Goal: Task Accomplishment & Management: Use online tool/utility

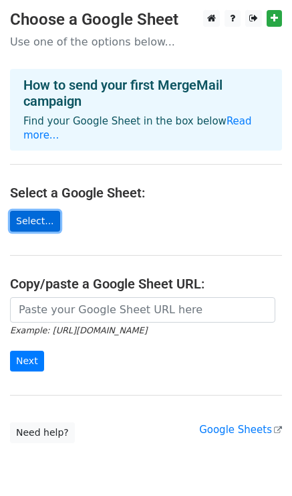
click at [43, 211] on link "Select..." at bounding box center [35, 221] width 50 height 21
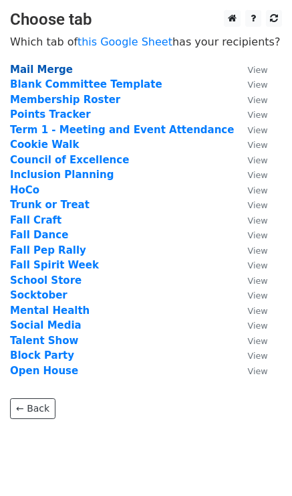
click at [45, 70] on strong "Mail Merge" at bounding box center [41, 70] width 63 height 12
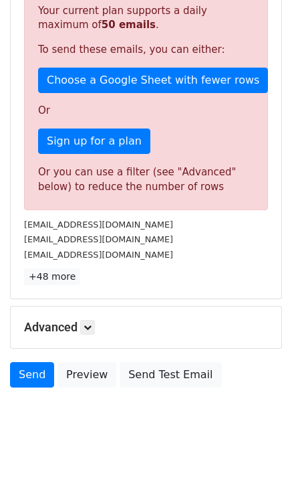
scroll to position [338, 0]
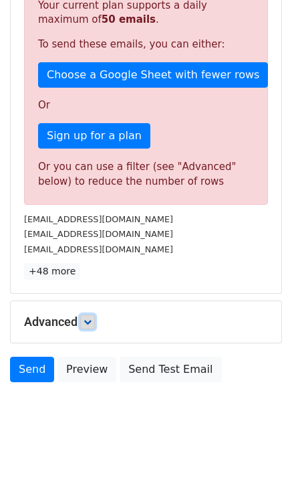
click at [85, 325] on link at bounding box center [87, 321] width 15 height 15
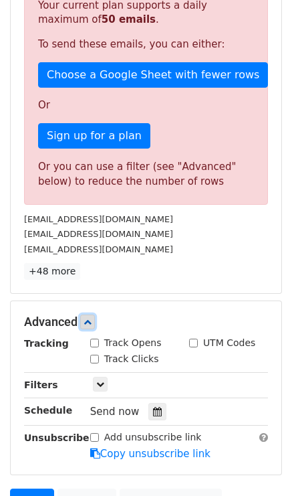
click at [92, 322] on icon at bounding box center [88, 322] width 8 height 8
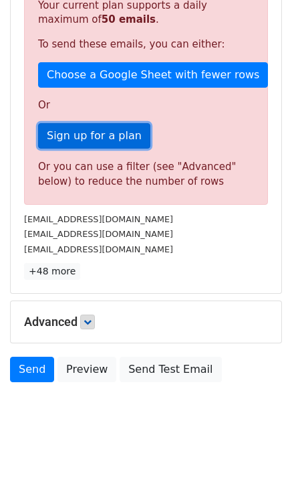
click at [101, 140] on link "Sign up for a plan" at bounding box center [94, 135] width 112 height 25
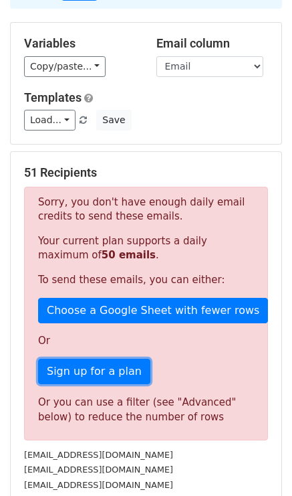
scroll to position [0, 0]
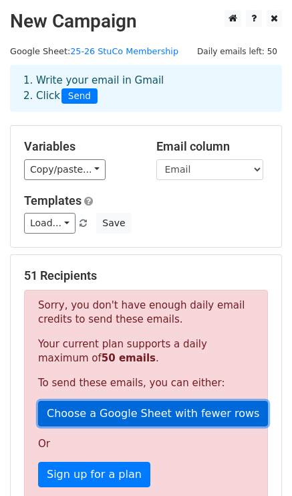
click at [109, 413] on link "Choose a Google Sheet with fewer rows" at bounding box center [153, 413] width 230 height 25
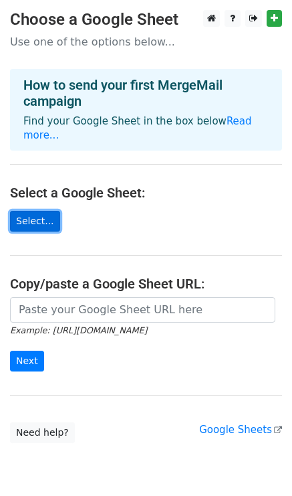
click at [38, 211] on link "Select..." at bounding box center [35, 221] width 50 height 21
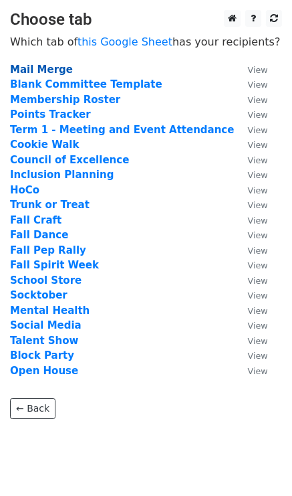
click at [43, 70] on strong "Mail Merge" at bounding box center [41, 70] width 63 height 12
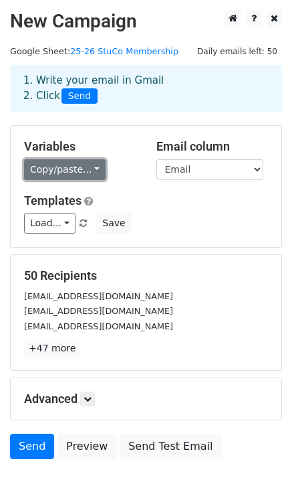
click at [98, 167] on link "Copy/paste..." at bounding box center [65, 169] width 82 height 21
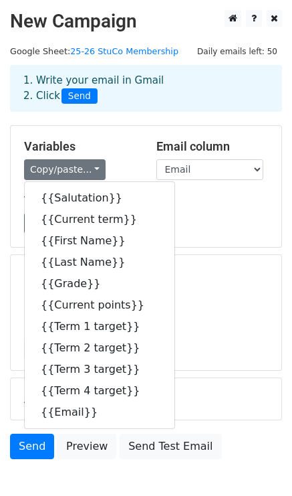
click at [121, 144] on h5 "Variables" at bounding box center [80, 146] width 112 height 15
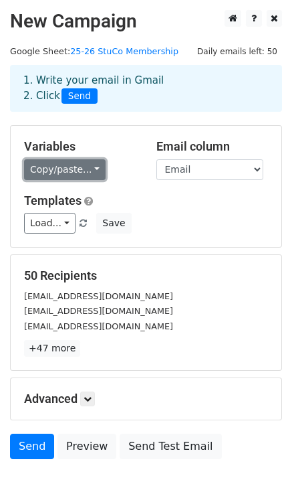
click at [84, 163] on link "Copy/paste..." at bounding box center [65, 169] width 82 height 21
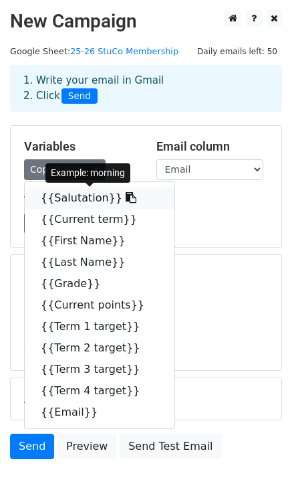
click at [86, 195] on link "{{Salutation}}" at bounding box center [100, 197] width 150 height 21
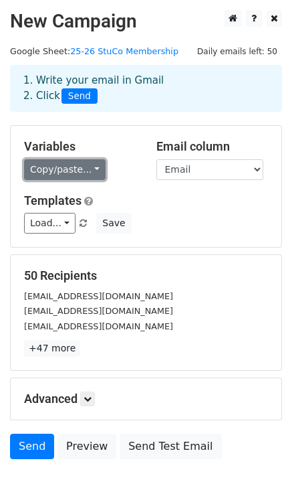
click at [48, 166] on link "Copy/paste..." at bounding box center [65, 169] width 82 height 21
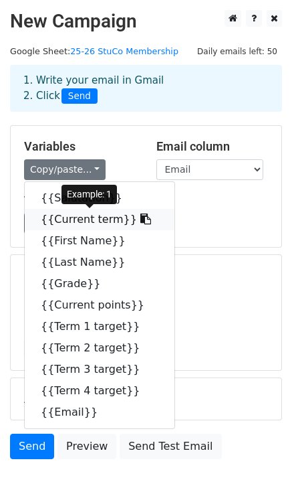
click at [68, 221] on link "{{Current term}}" at bounding box center [100, 219] width 150 height 21
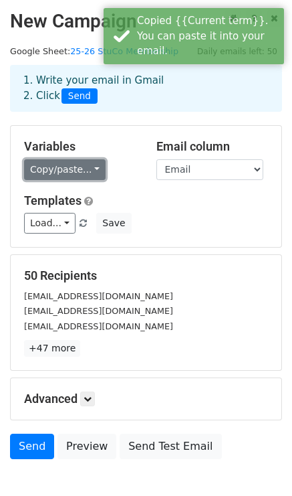
click at [60, 172] on link "Copy/paste..." at bounding box center [65, 169] width 82 height 21
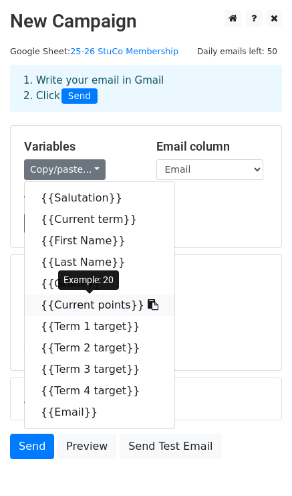
click at [90, 304] on link "{{Current points}}" at bounding box center [100, 304] width 150 height 21
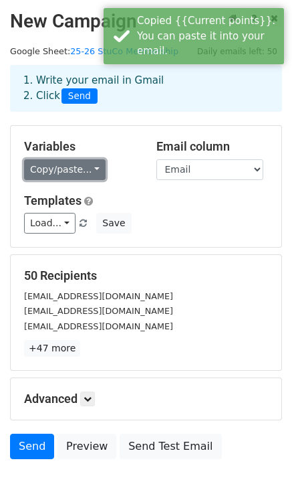
click at [52, 172] on link "Copy/paste..." at bounding box center [65, 169] width 82 height 21
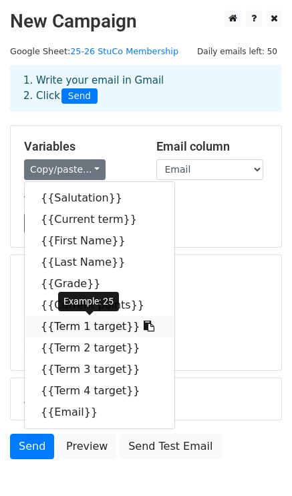
click at [84, 322] on link "{{Term 1 target}}" at bounding box center [100, 326] width 150 height 21
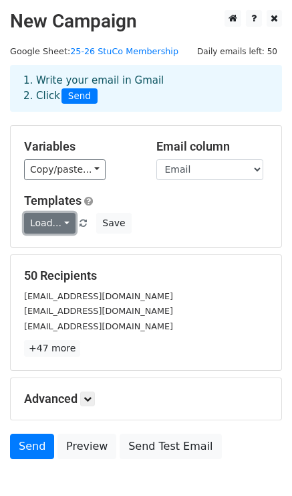
click at [66, 216] on link "Load..." at bounding box center [50, 223] width 52 height 21
click at [196, 199] on h5 "Templates" at bounding box center [146, 200] width 244 height 15
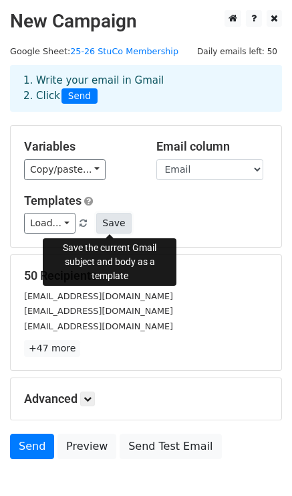
click at [126, 227] on button "Save" at bounding box center [113, 223] width 35 height 21
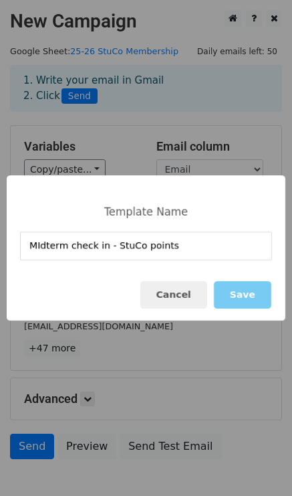
type input "MIdterm check in - StuCo points"
click at [247, 295] on button "Save" at bounding box center [243, 294] width 58 height 27
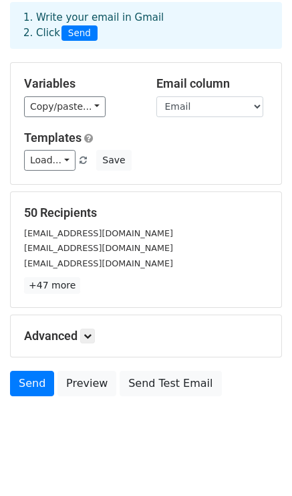
scroll to position [77, 0]
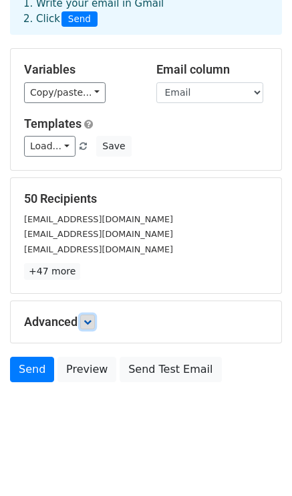
click at [94, 324] on link at bounding box center [87, 321] width 15 height 15
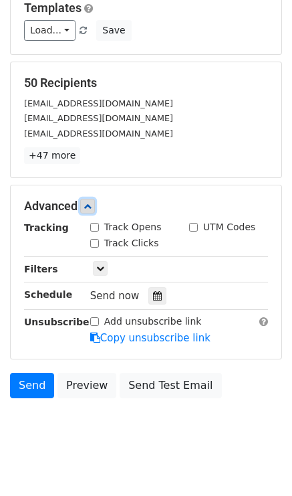
scroll to position [208, 0]
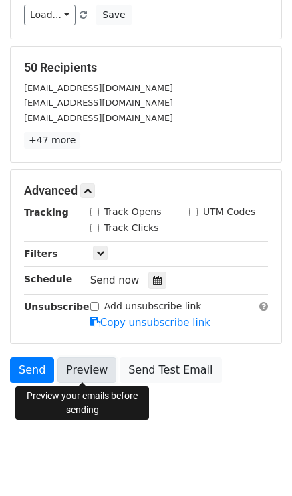
click at [93, 370] on link "Preview" at bounding box center [87, 369] width 59 height 25
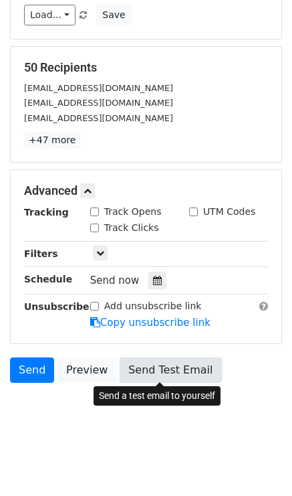
click at [157, 373] on link "Send Test Email" at bounding box center [171, 369] width 102 height 25
